Goal: Ask a question: Seek information or help from site administrators or community

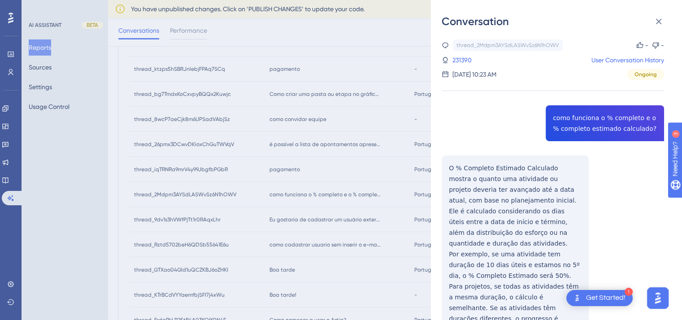
click at [359, 204] on div "Conversation thread_2Mdpm3AYSdLASWvSz6N1hOWV Copy - - 231390 User Conversation …" at bounding box center [341, 160] width 682 height 320
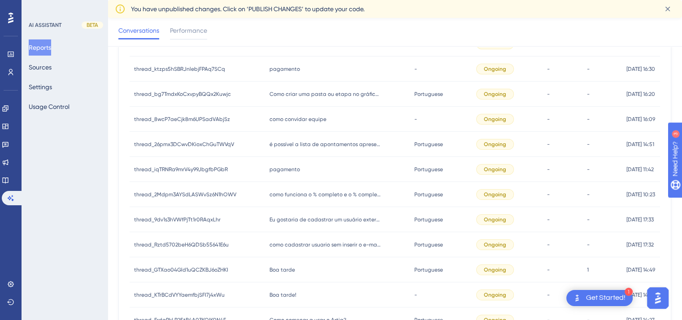
click at [285, 166] on span "pagamento" at bounding box center [285, 169] width 30 height 7
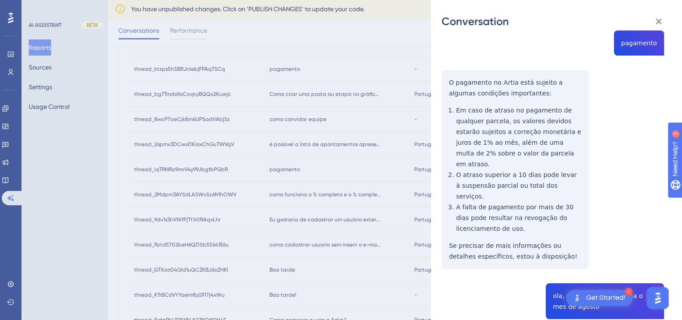
scroll to position [74, 0]
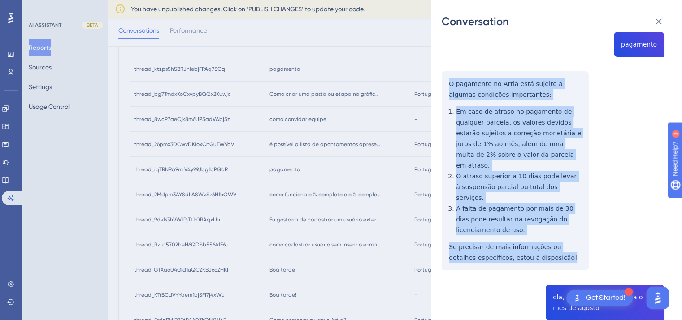
drag, startPoint x: 448, startPoint y: 83, endPoint x: 540, endPoint y: 235, distance: 177.7
click at [540, 235] on div "thread_iqTRNRa9mrV4y99JbgfbPGbR Copy - - 285640 User Conversation History [DATE…" at bounding box center [553, 208] width 222 height 484
copy div "O pagamento no Artia está sujeito a algumas condições importantes: Em caso de a…"
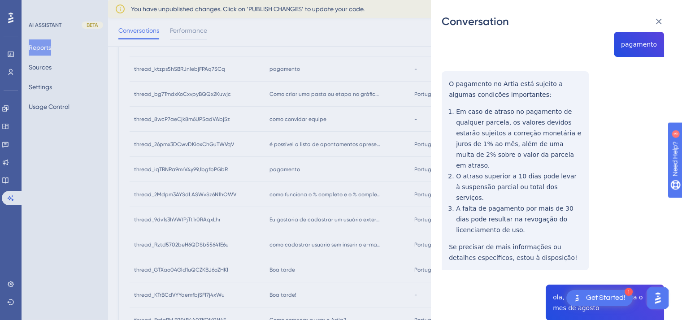
click at [344, 70] on div "Conversation thread_iqTRNRa9mrV4y99JbgfbPGbR Copy - - 285640 User Conversation …" at bounding box center [341, 160] width 682 height 320
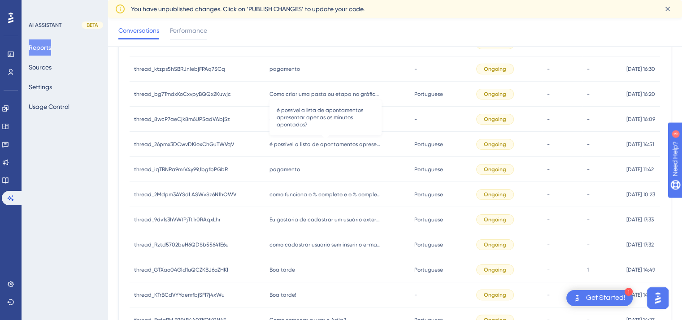
click at [307, 146] on span "é possível a lista de apontamentos apresentar apenas os minutos apontados?" at bounding box center [326, 144] width 112 height 7
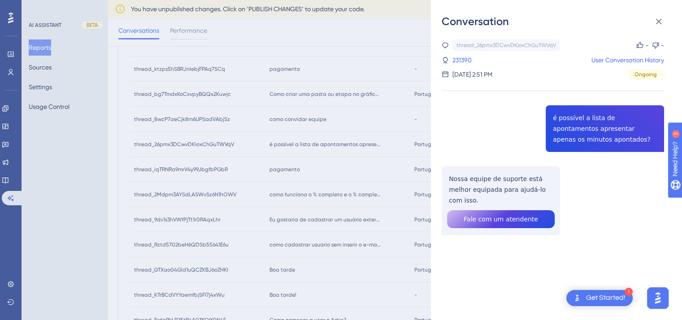
drag, startPoint x: 592, startPoint y: 140, endPoint x: 551, endPoint y: 121, distance: 45.1
click at [567, 129] on div "thread_26pmx3DCwvDKioxChGuTWVqV Copy - - 231390 User Conversation History [DATE…" at bounding box center [553, 160] width 222 height 242
click at [542, 118] on div "thread_26pmx3DCwvDKioxChGuTWVqV Copy - - 231390 User Conversation History [DATE…" at bounding box center [553, 160] width 222 height 242
drag, startPoint x: 559, startPoint y: 121, endPoint x: 607, endPoint y: 129, distance: 49.0
click at [609, 127] on div "thread_26pmx3DCwvDKioxChGuTWVqV Copy - - 231390 User Conversation History [DATE…" at bounding box center [553, 160] width 222 height 242
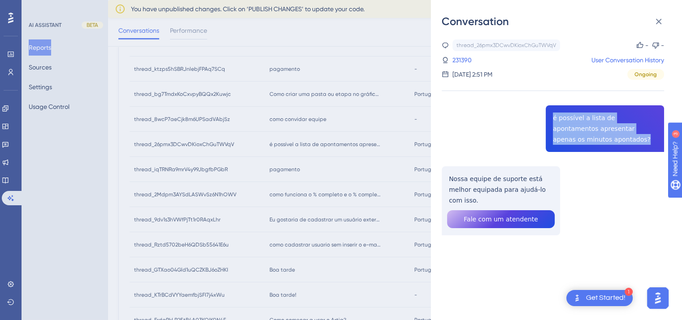
drag, startPoint x: 584, startPoint y: 143, endPoint x: 542, endPoint y: 113, distance: 52.4
click at [542, 113] on div "thread_26pmx3DCwvDKioxChGuTWVqV Copy - - 231390 User Conversation History [DATE…" at bounding box center [553, 160] width 222 height 242
copy span "é possível a lista de apontamentos apresentar apenas os minutos apontados?"
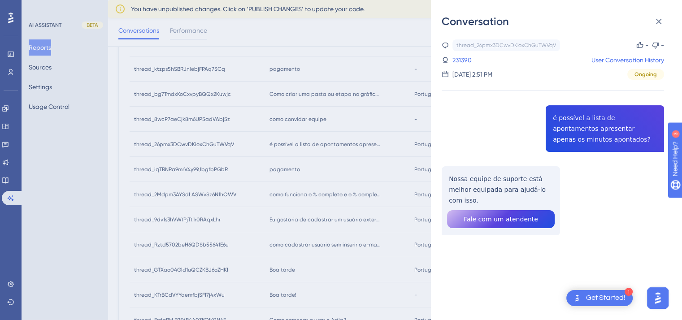
click at [361, 116] on div "Conversation thread_26pmx3DCwvDKioxChGuTWVqV Copy - - 231390 User Conversation …" at bounding box center [341, 160] width 682 height 320
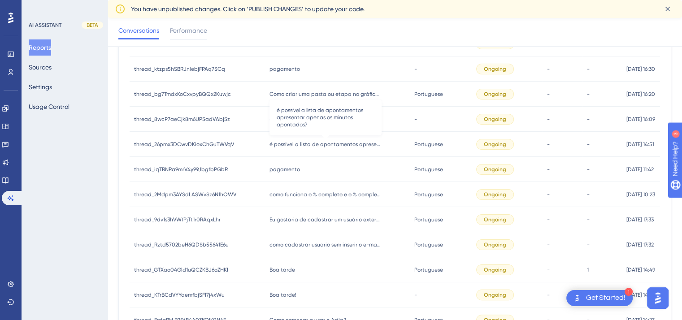
scroll to position [46, 0]
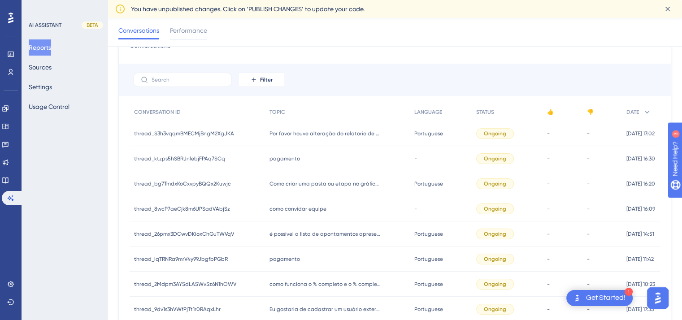
click at [289, 209] on span "como convidar equipe" at bounding box center [298, 208] width 57 height 7
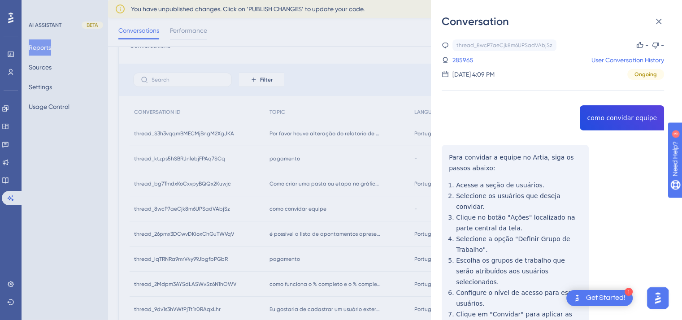
click at [622, 163] on div "thread_8wcP7aeCjk8m6UPSadVAbjSz Copy - - 285965 User Conversation History [DATE…" at bounding box center [553, 230] width 222 height 383
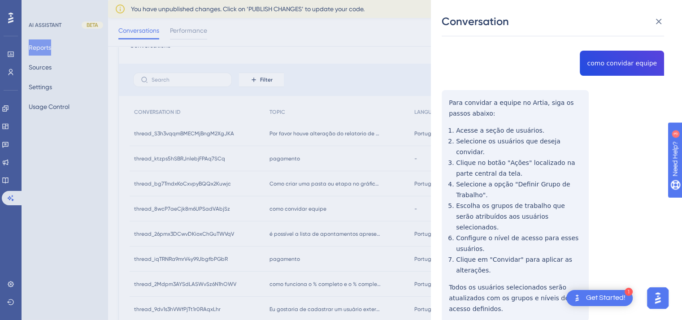
scroll to position [73, 0]
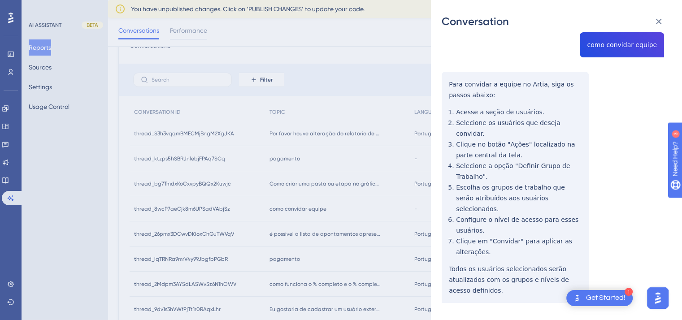
click at [622, 163] on div "thread_8wcP7aeCjk8m6UPSadVAbjSz Copy - - 285965 User Conversation History [DATE…" at bounding box center [553, 157] width 222 height 383
click at [620, 124] on div "thread_8wcP7aeCjk8m6UPSadVAbjSz Copy - - 285965 User Conversation History [DATE…" at bounding box center [553, 157] width 222 height 383
click at [617, 137] on div "thread_8wcP7aeCjk8m6UPSadVAbjSz Copy - - 285965 User Conversation History [DATE…" at bounding box center [553, 157] width 222 height 383
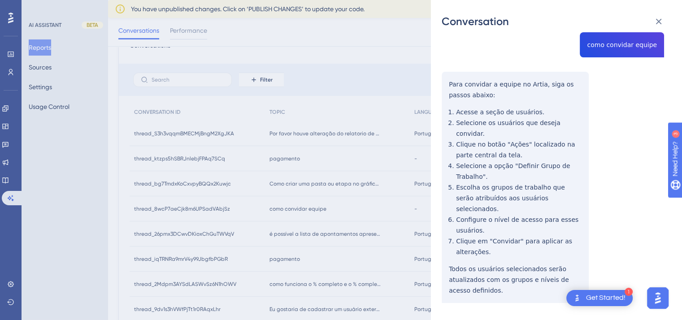
click at [617, 137] on div "thread_8wcP7aeCjk8m6UPSadVAbjSz Copy - - 285965 User Conversation History [DATE…" at bounding box center [553, 157] width 222 height 383
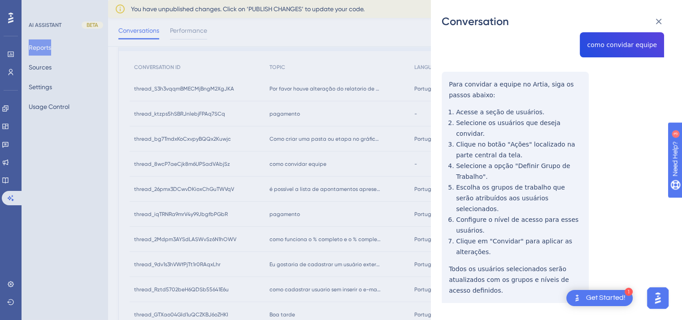
click at [344, 137] on div "Conversation thread_8wcP7aeCjk8m6UPSadVAbjSz Copy - - 285965 User Conversation …" at bounding box center [341, 160] width 682 height 320
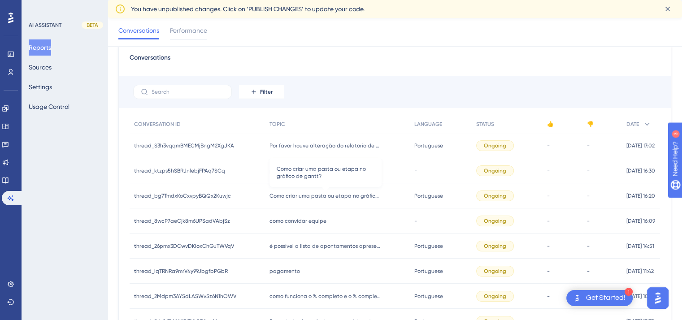
scroll to position [1, 0]
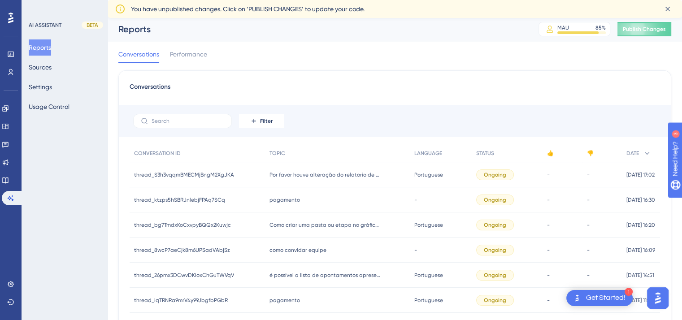
click at [288, 198] on span "pagamento" at bounding box center [285, 199] width 30 height 7
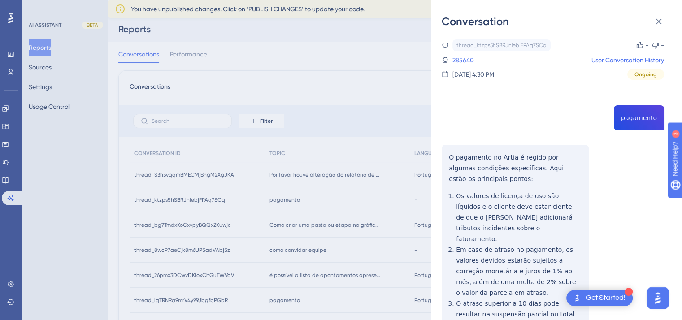
click at [611, 171] on div "thread_ktzps5hSBRJnlebjFPAq7SCq Copy - - 285640 User Conversation History [DATE…" at bounding box center [553, 302] width 222 height 527
drag, startPoint x: 652, startPoint y: 118, endPoint x: 606, endPoint y: 116, distance: 45.3
click at [606, 116] on div "thread_ktzps5hSBRJnlebjFPAq7SCq Copy - - 285640 User Conversation History [DATE…" at bounding box center [553, 302] width 222 height 527
click at [643, 118] on div "thread_ktzps5hSBRJnlebjFPAq7SCq Copy - - 285640 User Conversation History [DATE…" at bounding box center [553, 302] width 222 height 527
drag, startPoint x: 656, startPoint y: 118, endPoint x: 609, endPoint y: 117, distance: 47.5
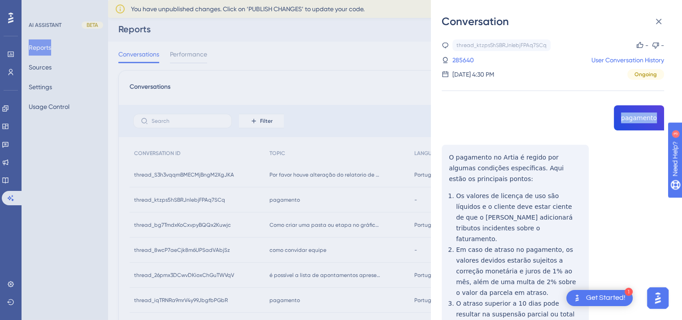
click at [609, 117] on div "thread_ktzps5hSBRJnlebjFPAq7SCq Copy - - 285640 User Conversation History [DATE…" at bounding box center [553, 302] width 222 height 527
copy span "pagamento"
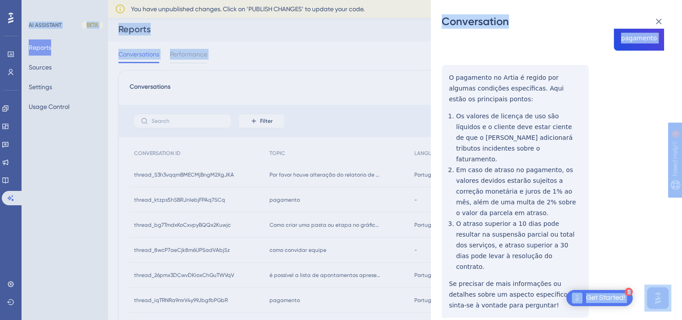
scroll to position [124, 0]
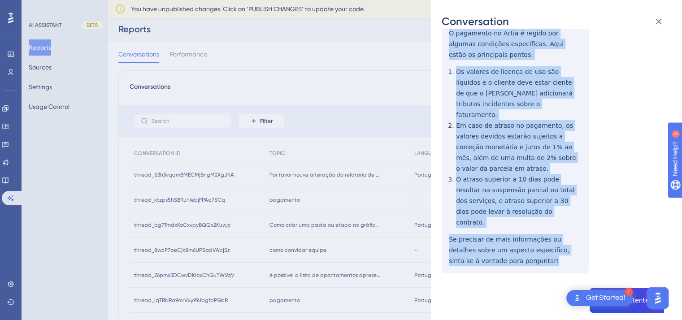
drag, startPoint x: 444, startPoint y: 153, endPoint x: 539, endPoint y: 239, distance: 128.6
click at [539, 239] on div "thread_ktzps5hSBRJnlebjFPAq7SCq Copy - - 285640 User Conversation History [DATE…" at bounding box center [553, 178] width 222 height 527
copy div "O pagamento no Artia é regido por algumas condições específicas. Aqui estão os …"
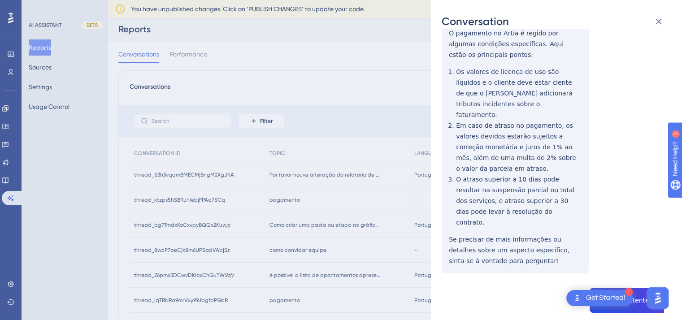
click at [360, 126] on div "Conversation thread_ktzps5hSBRJnlebjFPAq7SCq Copy - - 285640 User Conversation …" at bounding box center [341, 160] width 682 height 320
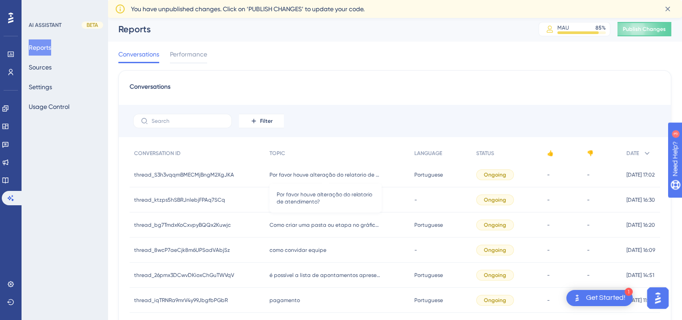
click at [335, 174] on span "Por favor houve alteração do relatorio de atendimento?" at bounding box center [326, 174] width 112 height 7
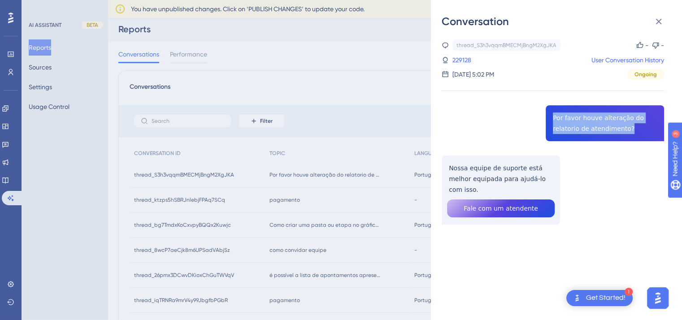
drag, startPoint x: 628, startPoint y: 130, endPoint x: 558, endPoint y: 119, distance: 70.7
click at [527, 114] on div "thread_S3h3vqqmBMECMjBngM2XgJKA Copy - - 229128 User Conversation History [DATE…" at bounding box center [553, 154] width 222 height 231
click at [602, 194] on div "thread_S3h3vqqmBMECMjBngM2XgJKA Copy - - 229128 User Conversation History [DATE…" at bounding box center [553, 154] width 222 height 231
click at [292, 40] on div "Conversation thread_S3h3vqqmBMECMjBngM2XgJKA Copy - - 229128 User Conversation …" at bounding box center [341, 160] width 682 height 320
